Goal: Find specific page/section: Find specific page/section

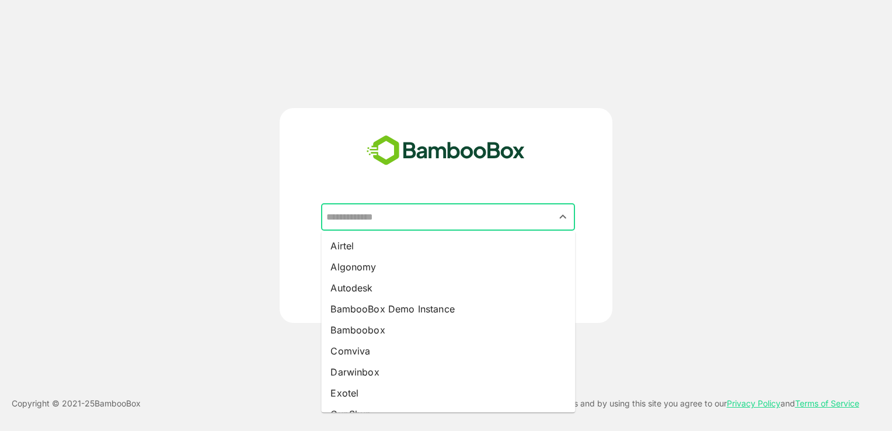
click at [432, 217] on input "text" at bounding box center [447, 217] width 249 height 22
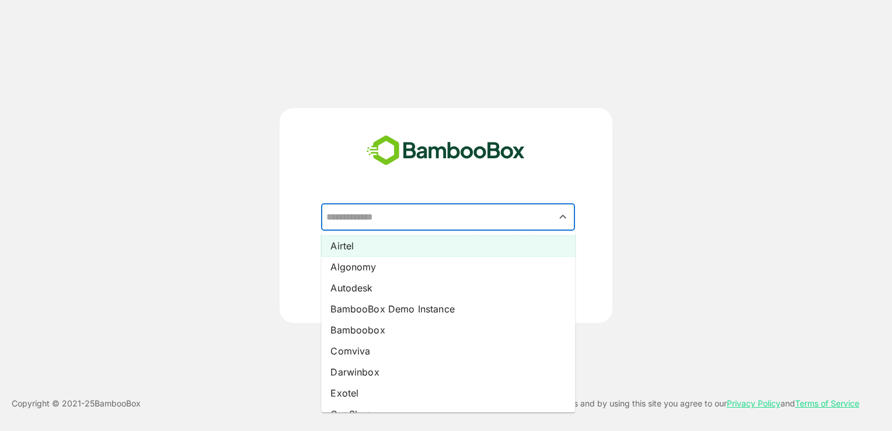
click at [411, 244] on li "Airtel" at bounding box center [448, 245] width 254 height 21
type input "******"
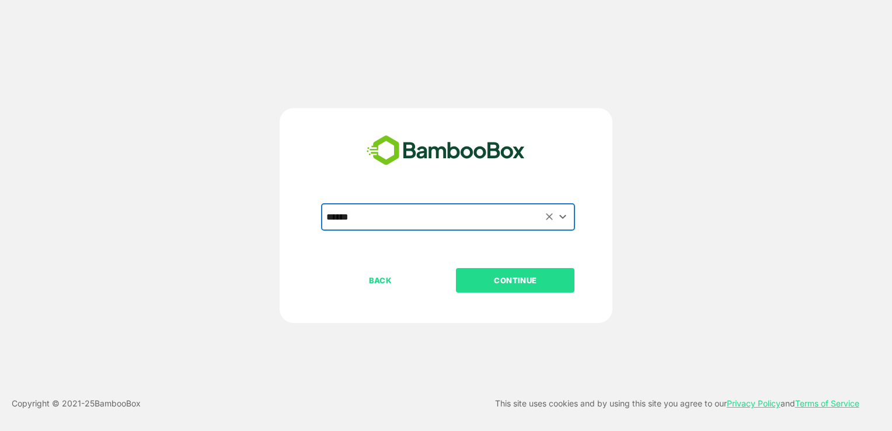
click at [523, 298] on div "BACK CONTINUE" at bounding box center [456, 317] width 270 height 99
click at [509, 281] on p "CONTINUE" at bounding box center [515, 280] width 117 height 13
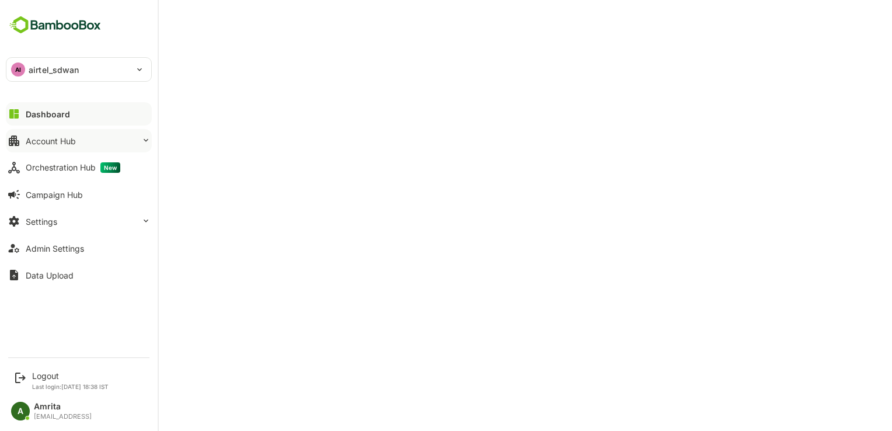
click at [47, 144] on div "Account Hub" at bounding box center [51, 141] width 50 height 10
click at [23, 138] on button "Account Hub" at bounding box center [79, 140] width 146 height 23
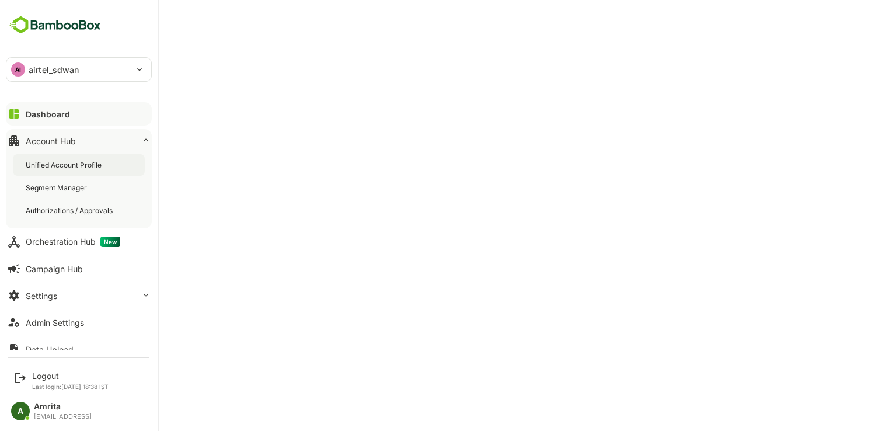
click at [67, 161] on div "Unified Account Profile" at bounding box center [65, 165] width 78 height 10
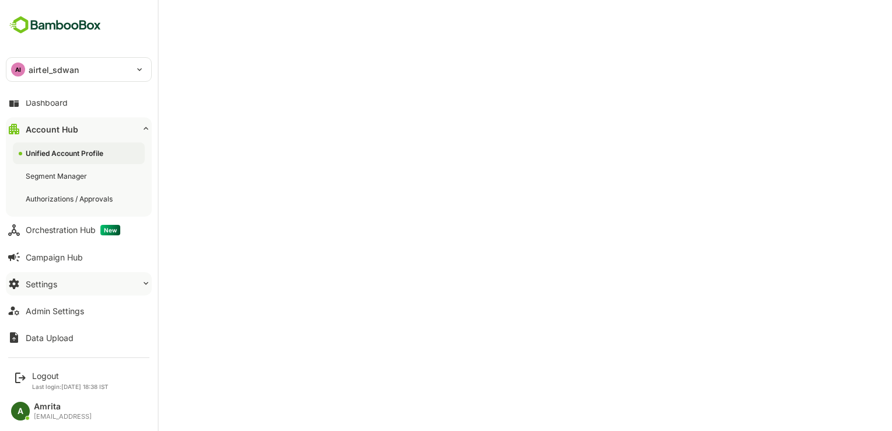
click at [86, 272] on button "Settings" at bounding box center [79, 283] width 146 height 23
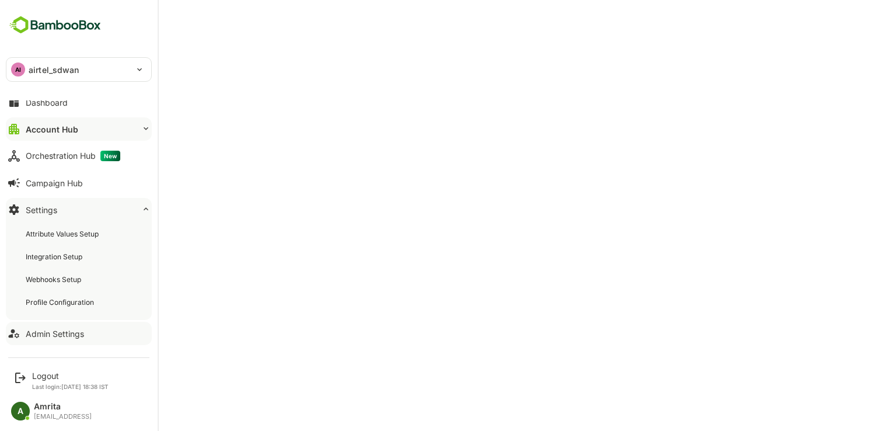
click at [85, 339] on button "Admin Settings" at bounding box center [79, 333] width 146 height 23
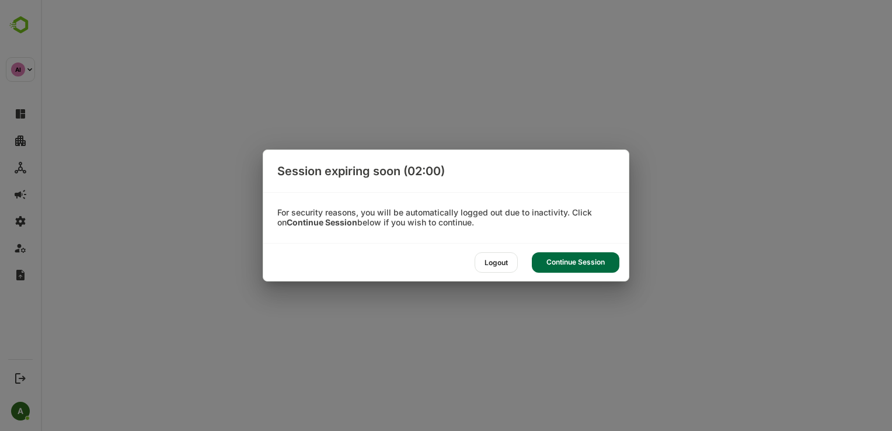
click at [553, 265] on div "Continue Session" at bounding box center [576, 262] width 88 height 20
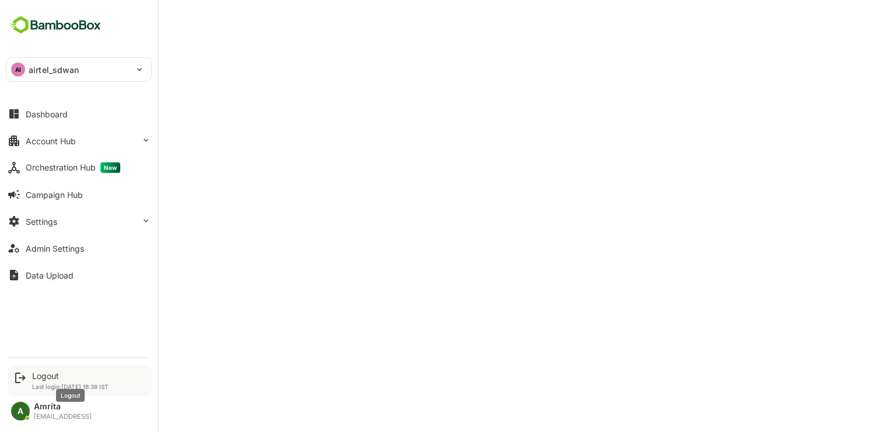
click at [60, 377] on div "Logout" at bounding box center [70, 376] width 76 height 10
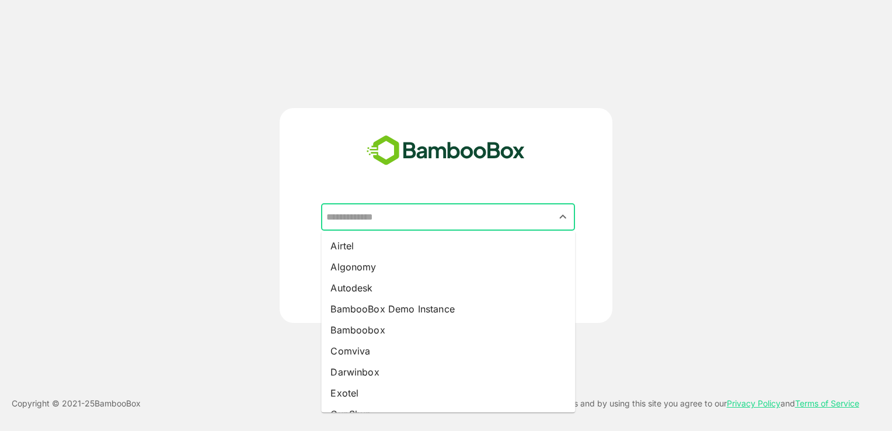
click at [394, 225] on input "text" at bounding box center [447, 217] width 249 height 22
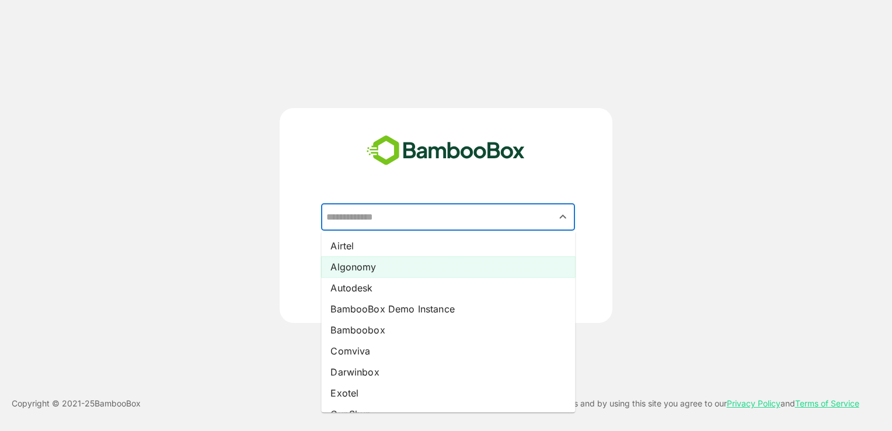
click at [377, 269] on li "Algonomy" at bounding box center [448, 266] width 254 height 21
type input "********"
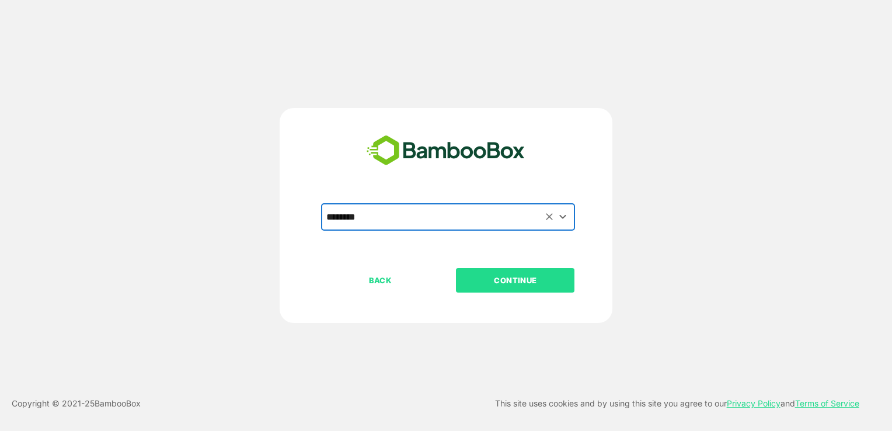
click at [472, 276] on p "CONTINUE" at bounding box center [515, 280] width 117 height 13
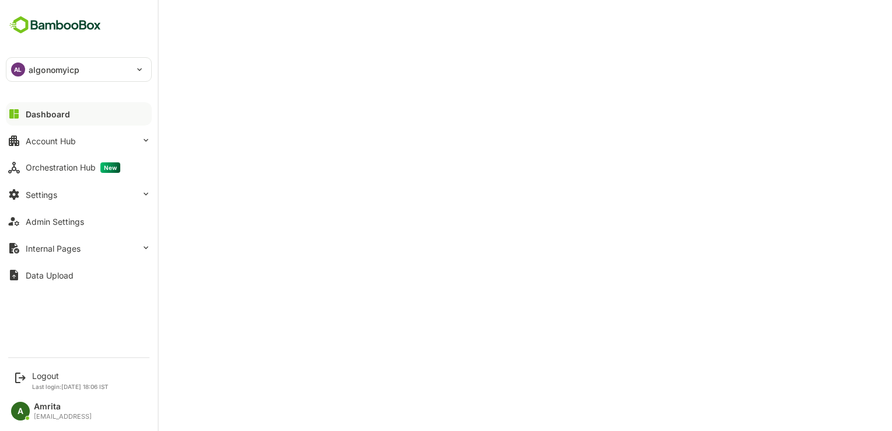
click at [48, 64] on p "algonomyicp" at bounding box center [54, 70] width 51 height 12
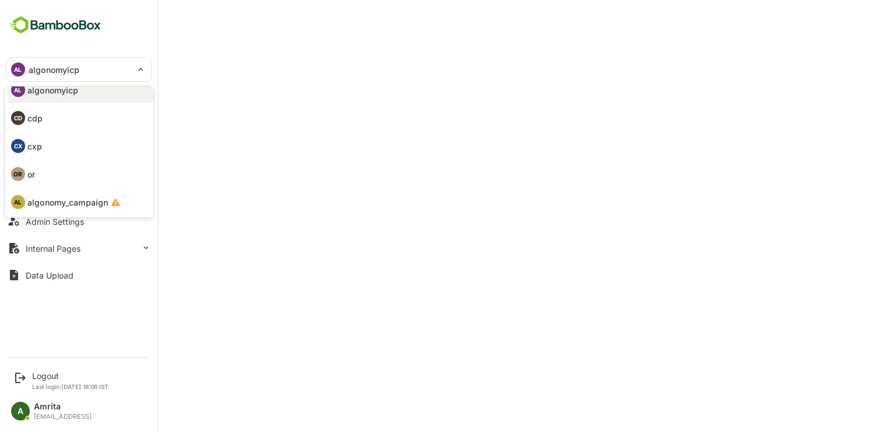
scroll to position [9, 0]
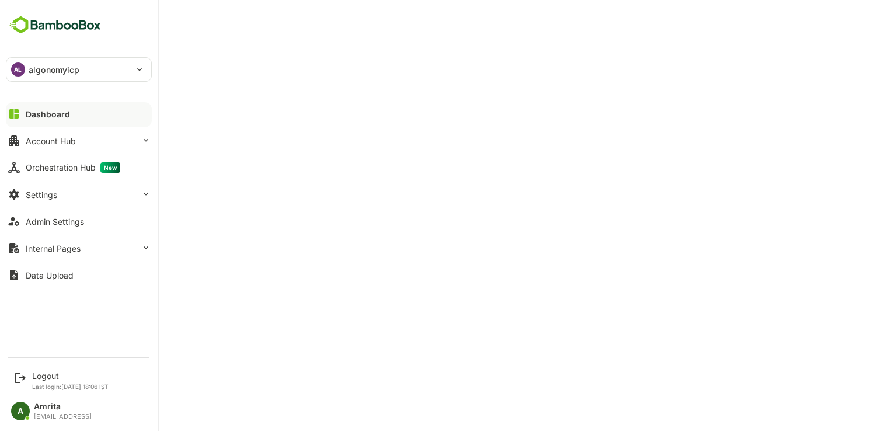
click at [25, 75] on div "AL algonomyicp" at bounding box center [71, 69] width 131 height 23
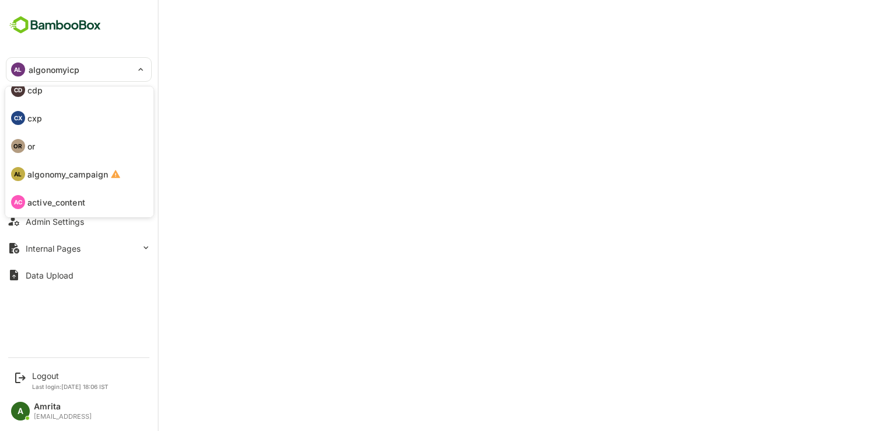
scroll to position [68, 0]
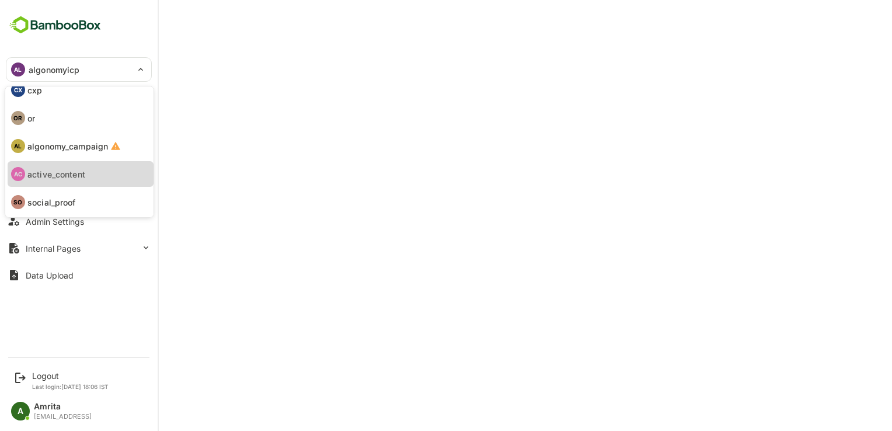
click at [68, 173] on p "active_content" at bounding box center [56, 174] width 58 height 12
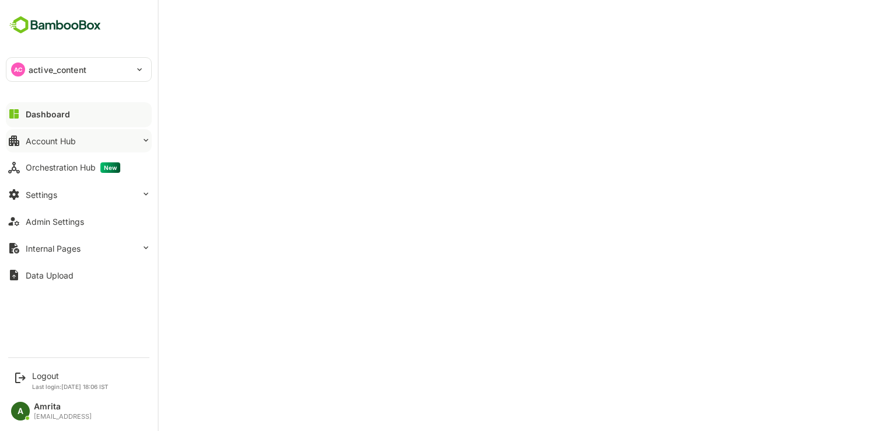
click at [58, 142] on div "Account Hub" at bounding box center [51, 141] width 50 height 10
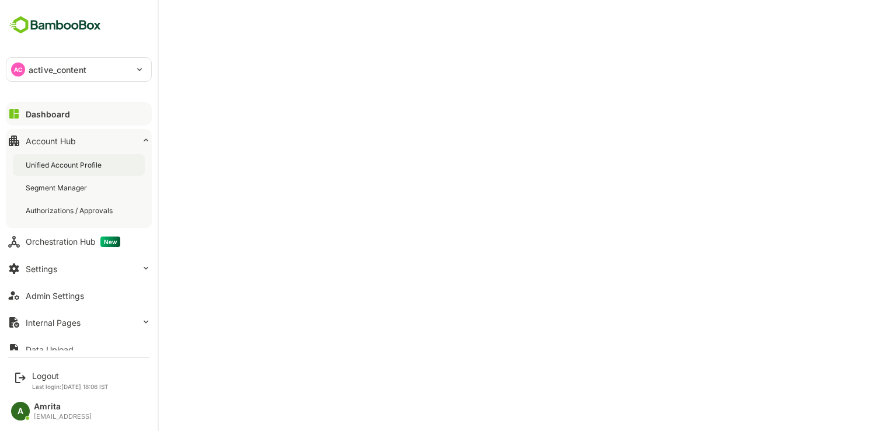
click at [75, 170] on div "Unified Account Profile" at bounding box center [79, 165] width 132 height 22
